Goal: Task Accomplishment & Management: Manage account settings

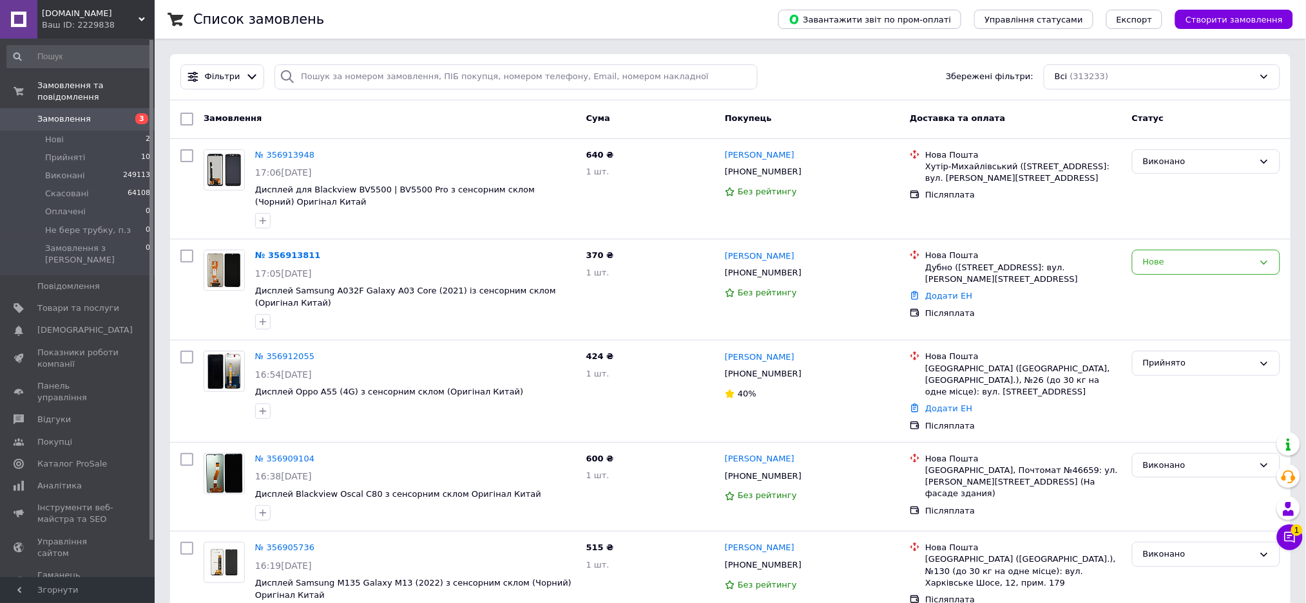
click at [57, 113] on link "Замовлення 3" at bounding box center [79, 119] width 158 height 22
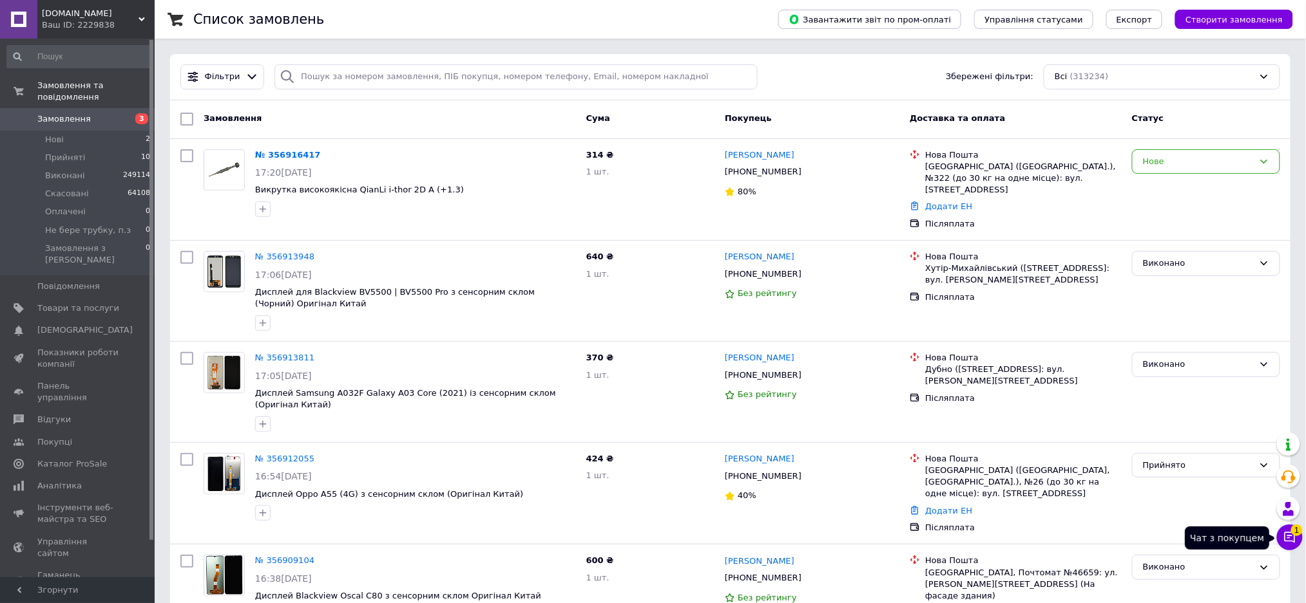
click at [1289, 535] on icon at bounding box center [1289, 537] width 13 height 13
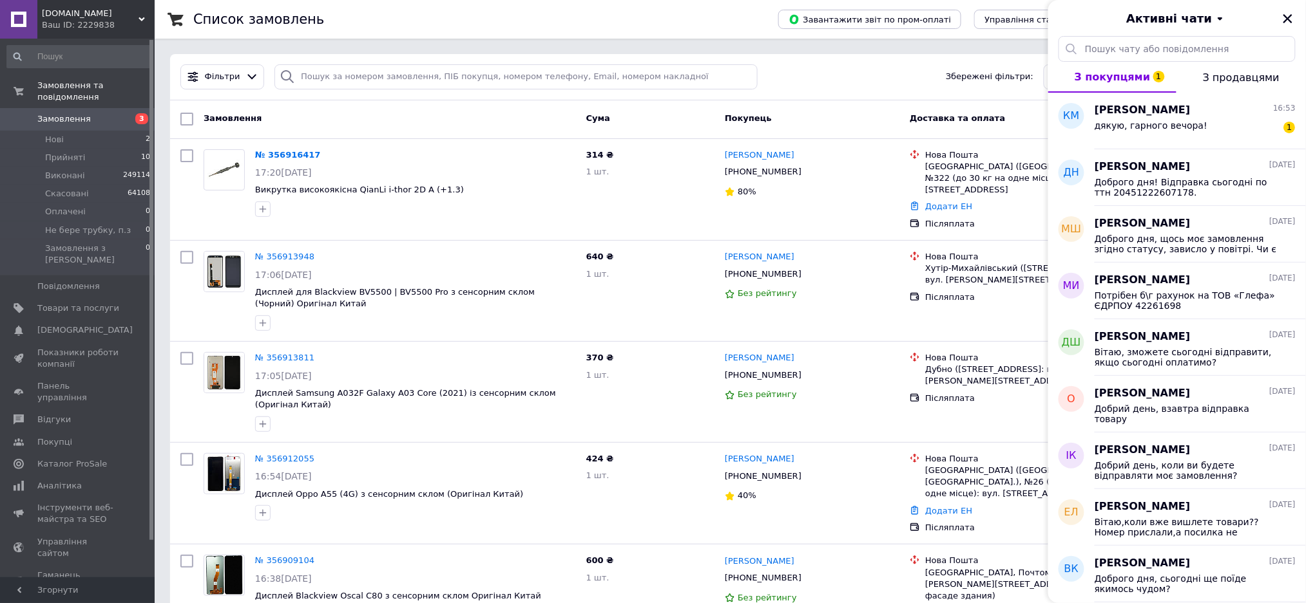
drag, startPoint x: 1282, startPoint y: 14, endPoint x: 1304, endPoint y: 17, distance: 21.4
click at [1286, 14] on icon "Закрити" at bounding box center [1288, 19] width 12 height 12
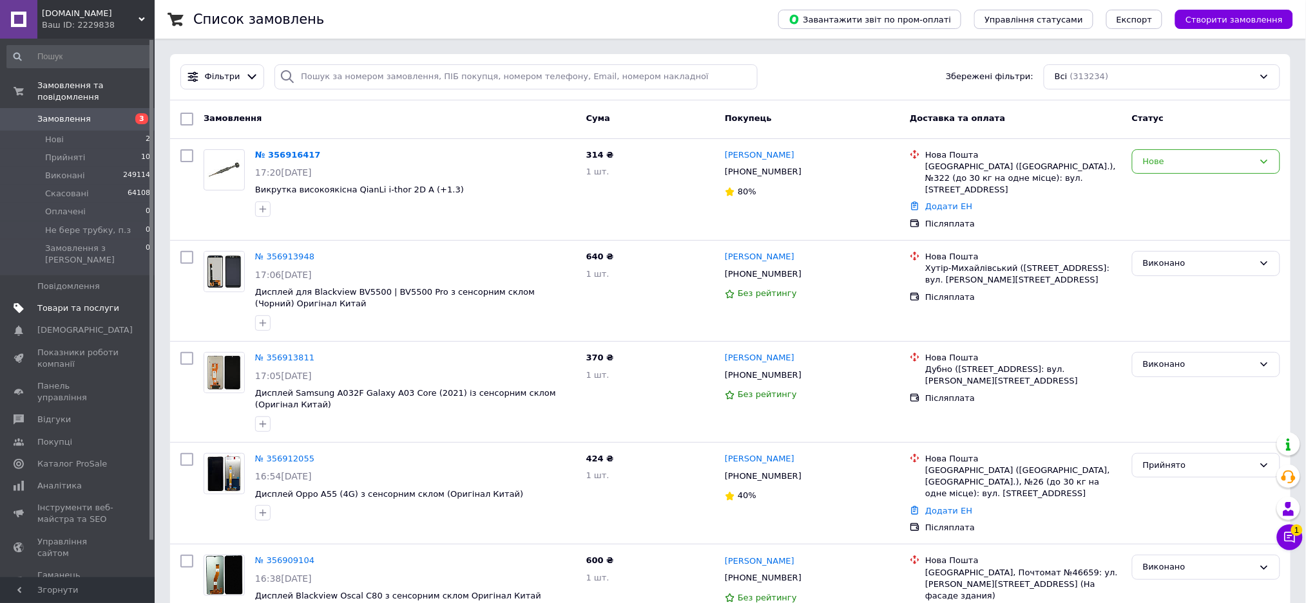
click at [70, 303] on span "Товари та послуги" at bounding box center [78, 309] width 82 height 12
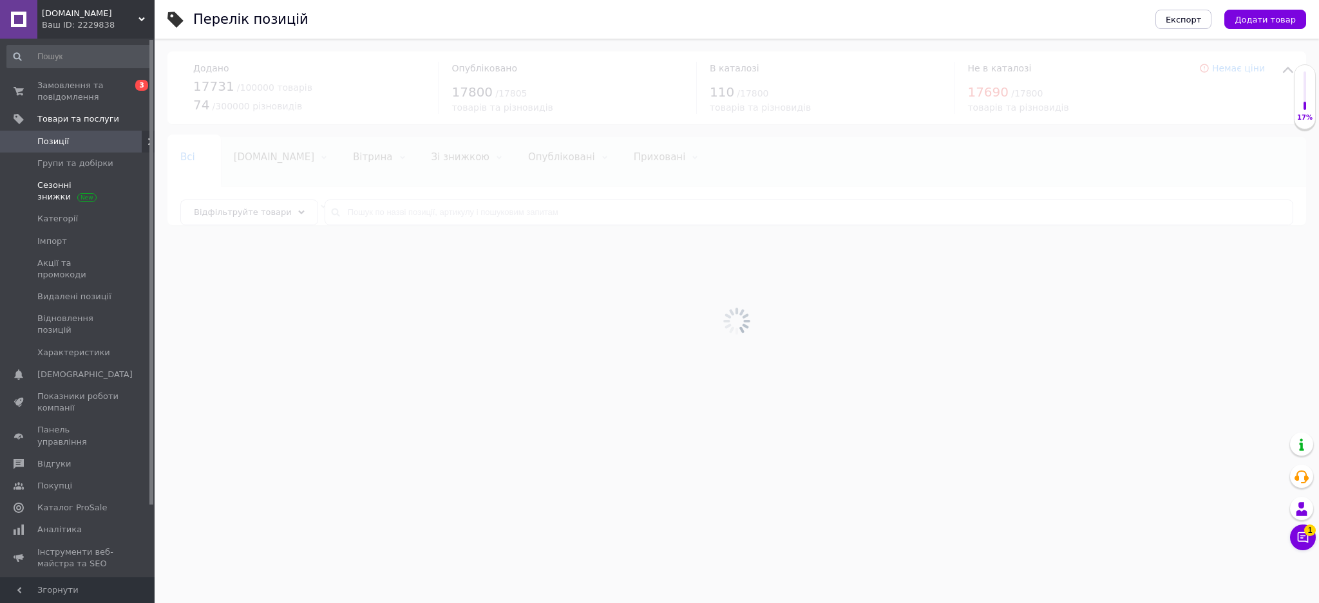
click at [54, 200] on span "Сезонні знижки" at bounding box center [78, 191] width 82 height 23
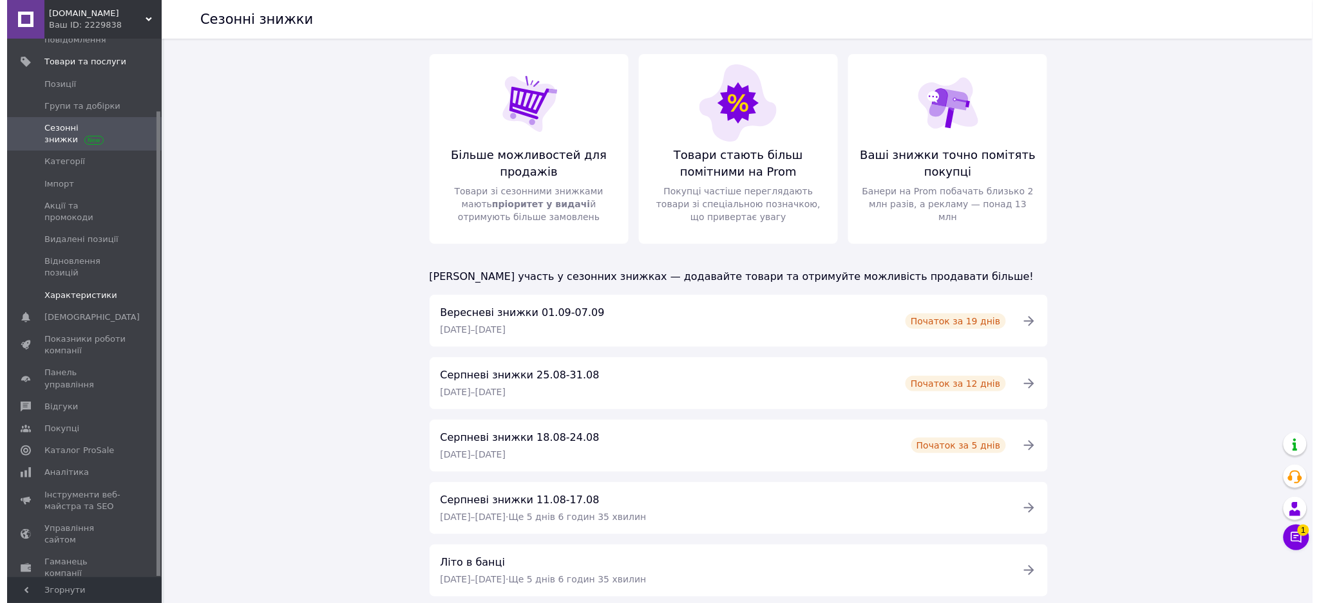
scroll to position [84, 0]
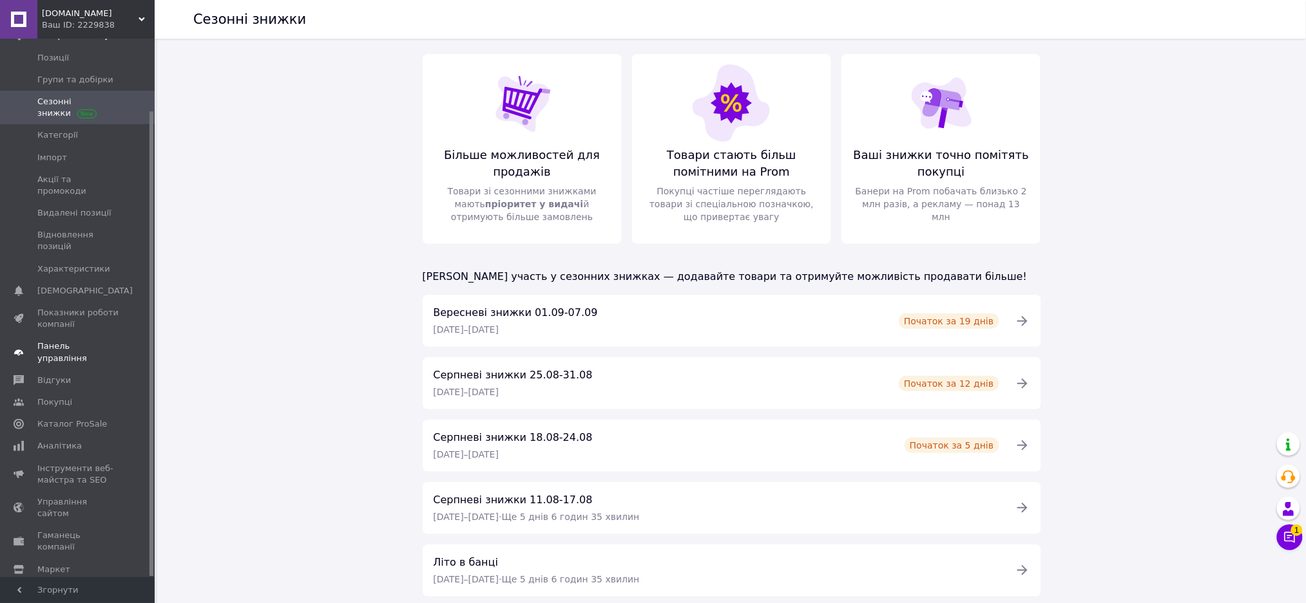
click at [77, 341] on span "Панель управління" at bounding box center [78, 352] width 82 height 23
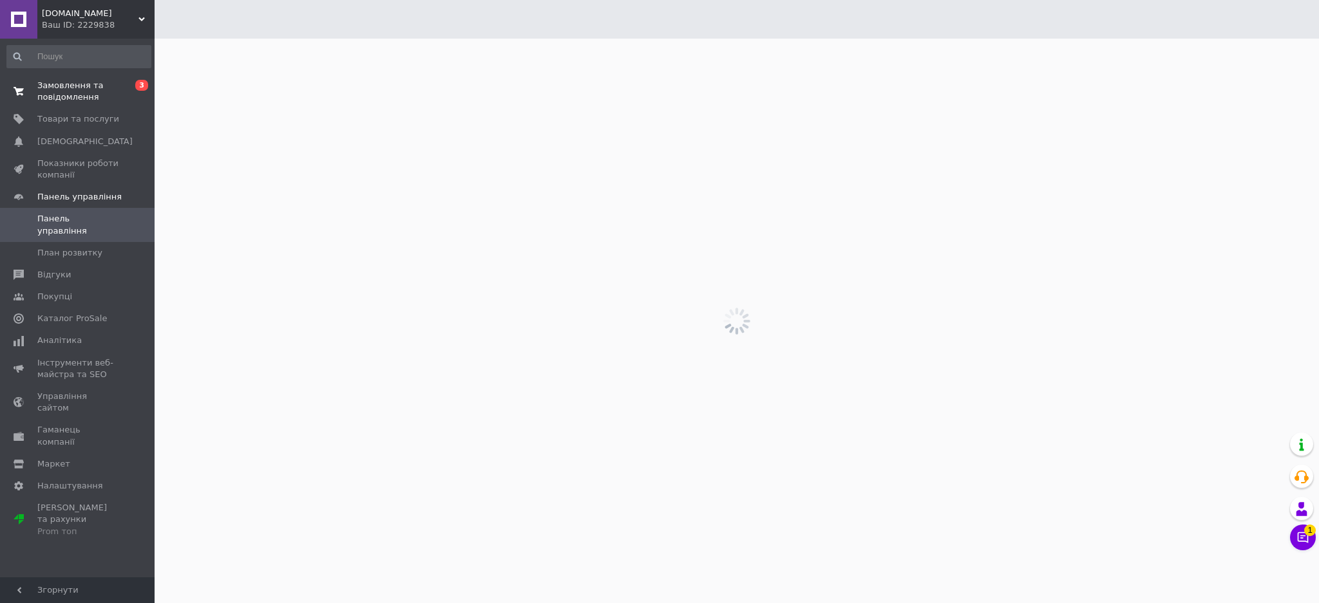
click at [40, 86] on span "Замовлення та повідомлення" at bounding box center [78, 91] width 82 height 23
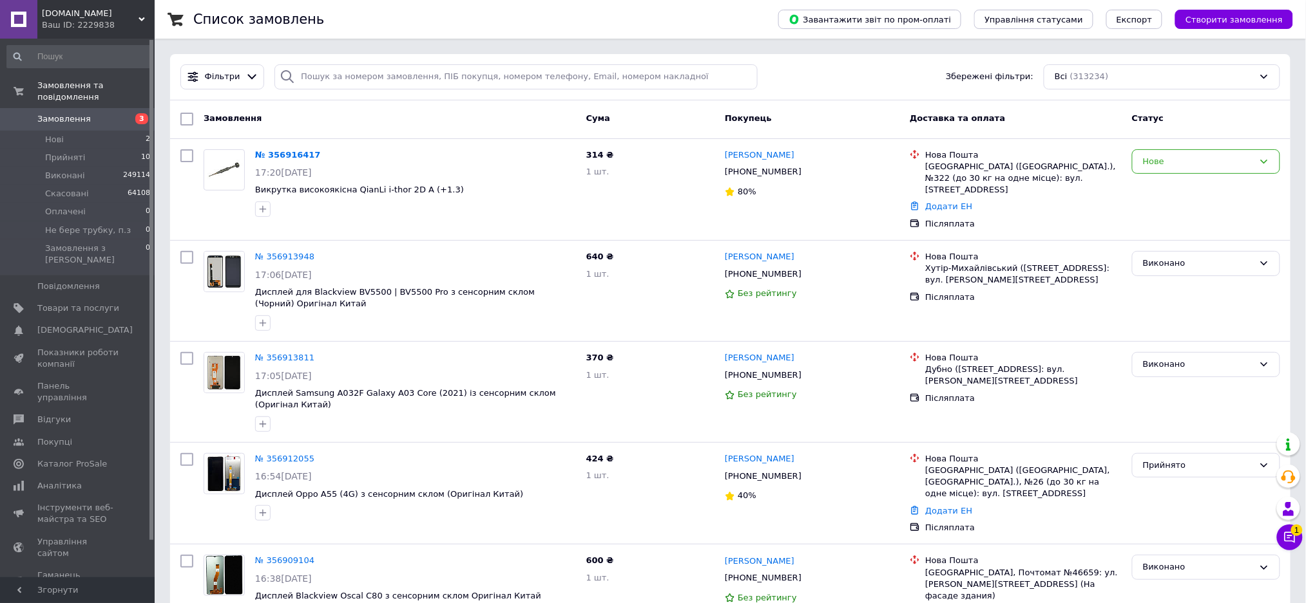
click at [68, 113] on span "Замовлення" at bounding box center [63, 119] width 53 height 12
